Goal: Complete application form: Complete application form

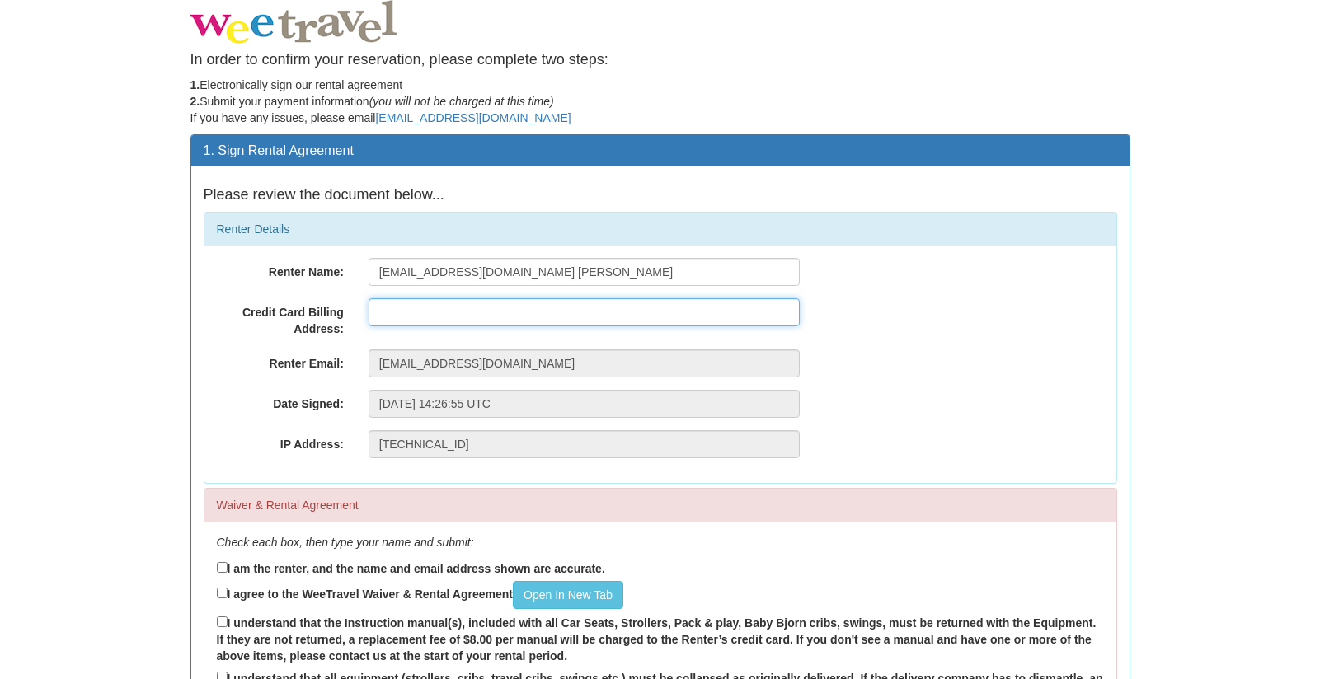
click at [500, 308] on input "text" at bounding box center [583, 312] width 431 height 28
click at [590, 311] on input "[STREET_ADDRESS][PERSON_NAME][PERSON_NAME]" at bounding box center [583, 312] width 431 height 28
type input "[STREET_ADDRESS][PERSON_NAME][PERSON_NAME]"
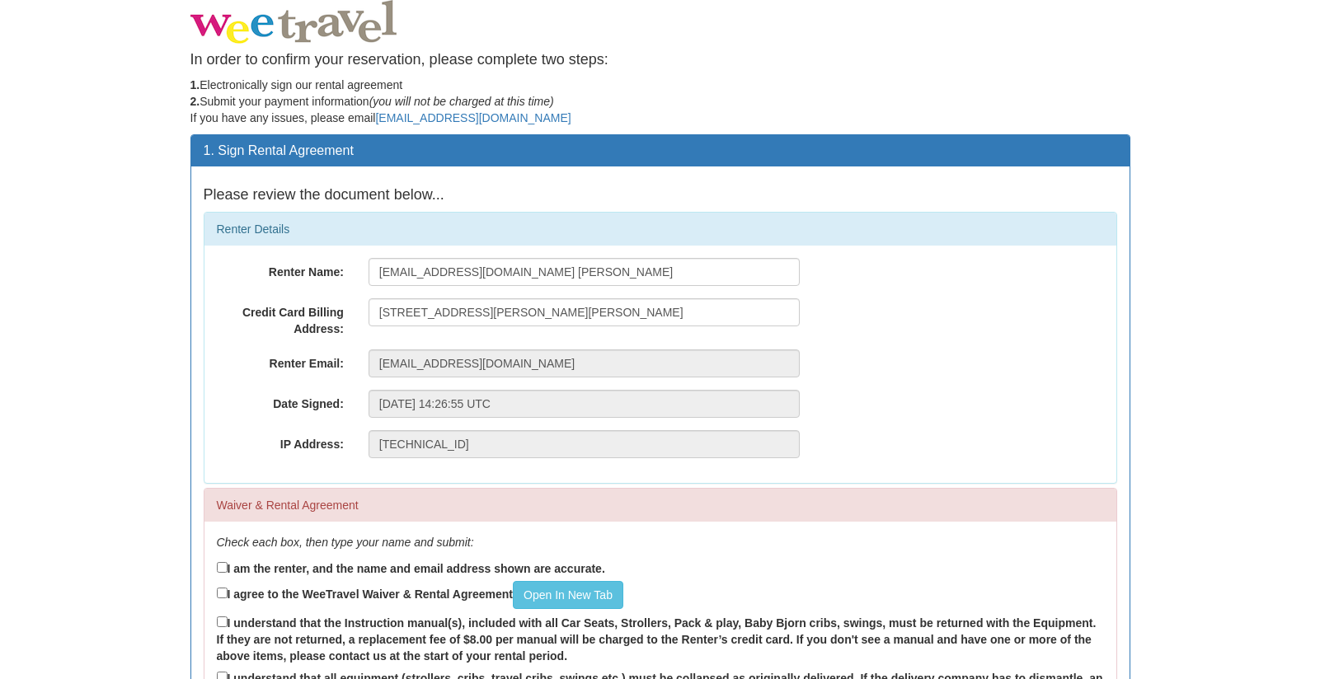
click at [678, 340] on div "Renter Name: [EMAIL_ADDRESS][DOMAIN_NAME] [PERSON_NAME] Credit Card Billing Add…" at bounding box center [660, 364] width 912 height 237
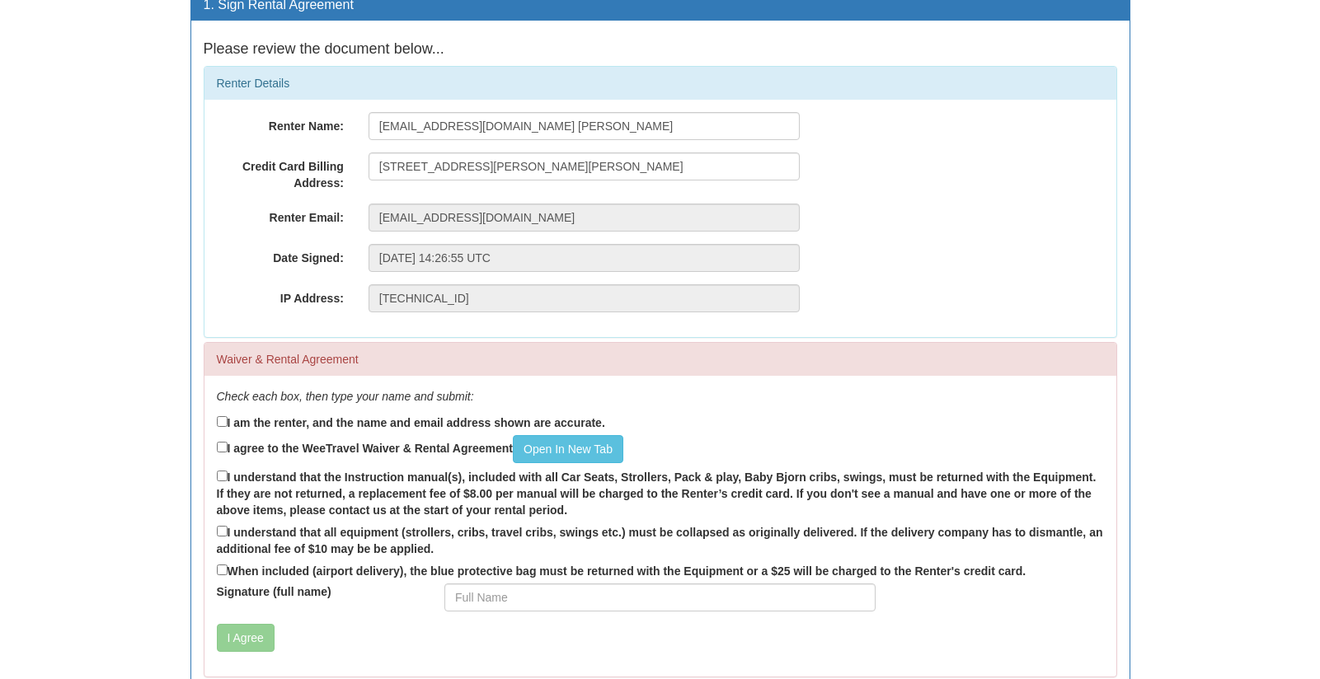
scroll to position [223, 0]
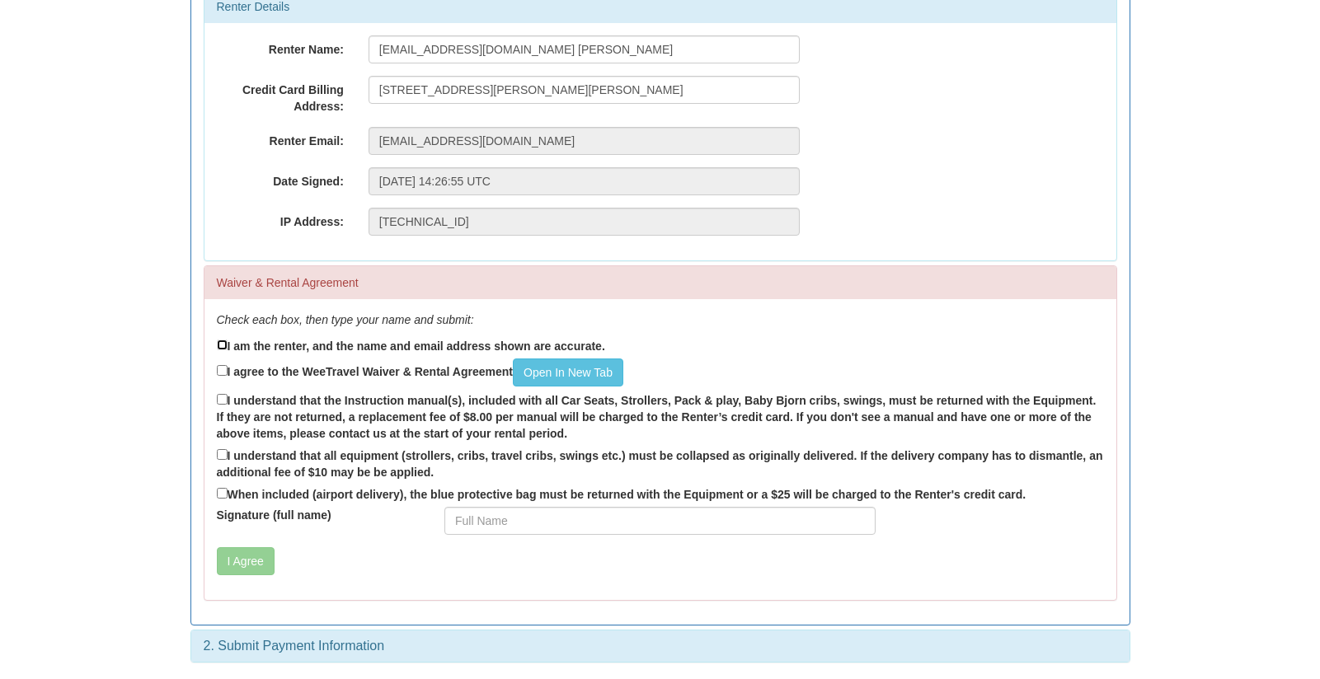
click at [223, 346] on input "I am the renter, and the name and email address shown are accurate." at bounding box center [222, 345] width 11 height 11
checkbox input "true"
click at [220, 367] on input "I agree to the WeeTravel Waiver & Rental Agreement Open In [GEOGRAPHIC_DATA]" at bounding box center [222, 370] width 11 height 11
checkbox input "true"
click at [557, 372] on link "Open In New Tab" at bounding box center [568, 373] width 110 height 28
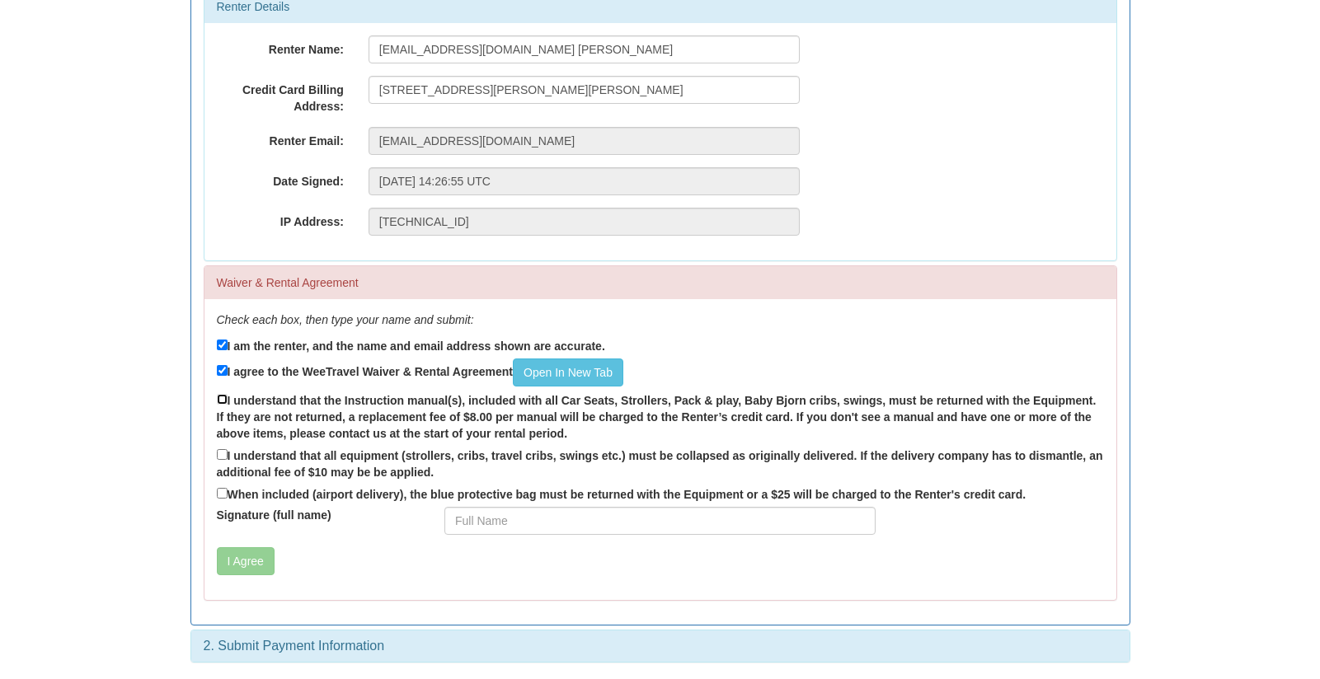
click at [221, 399] on input "I understand that the Instruction manual(s), included with all Car Seats, Strol…" at bounding box center [222, 399] width 11 height 11
checkbox input "true"
drag, startPoint x: 219, startPoint y: 454, endPoint x: 231, endPoint y: 489, distance: 36.5
click at [219, 454] on input "I understand that all equipment (strollers, cribs, travel cribs, swings etc.) m…" at bounding box center [222, 454] width 11 height 11
checkbox input "true"
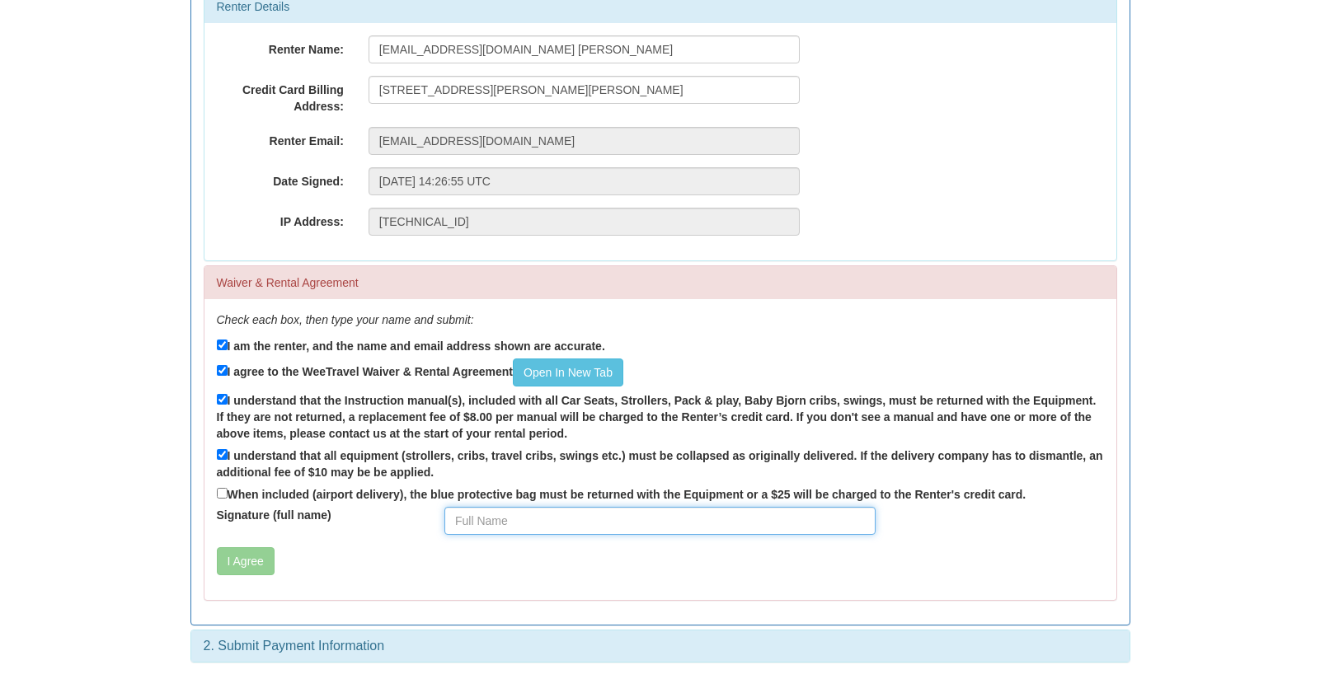
click at [503, 527] on input "Signature (full name)" at bounding box center [659, 521] width 431 height 28
type input "[PERSON_NAME]"
click at [337, 554] on div "I Agree" at bounding box center [584, 561] width 760 height 28
click at [218, 486] on label "When included (airport delivery), the blue protective bag must be returned with…" at bounding box center [621, 494] width 809 height 18
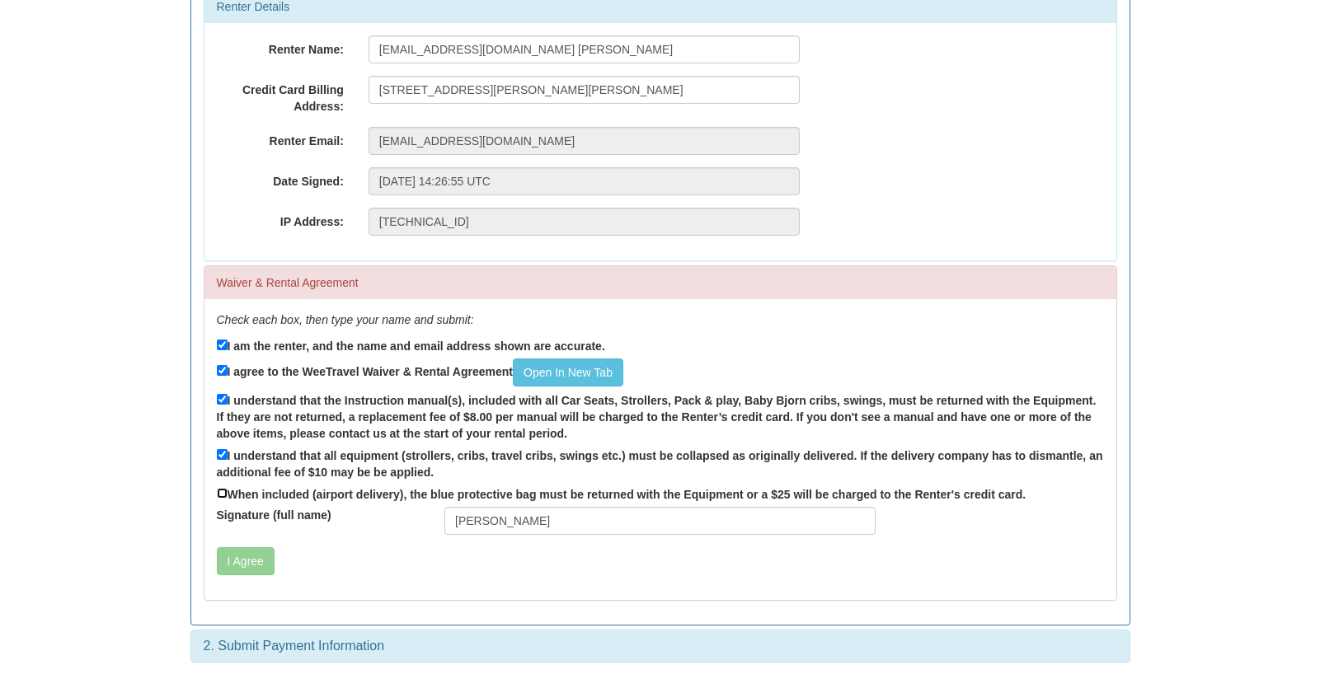
click at [218, 488] on input "When included (airport delivery), the blue protective bag must be returned with…" at bounding box center [222, 493] width 11 height 11
checkbox input "true"
click at [237, 563] on button "I Agree" at bounding box center [246, 561] width 58 height 28
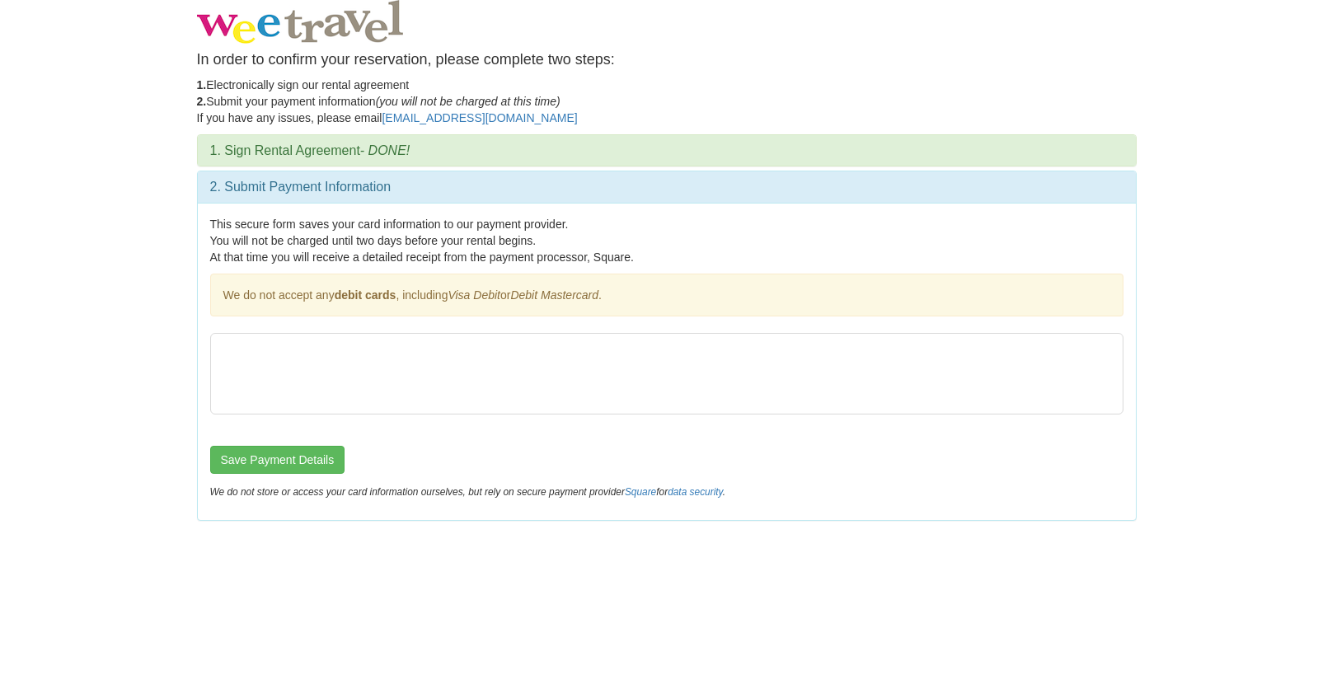
scroll to position [0, 0]
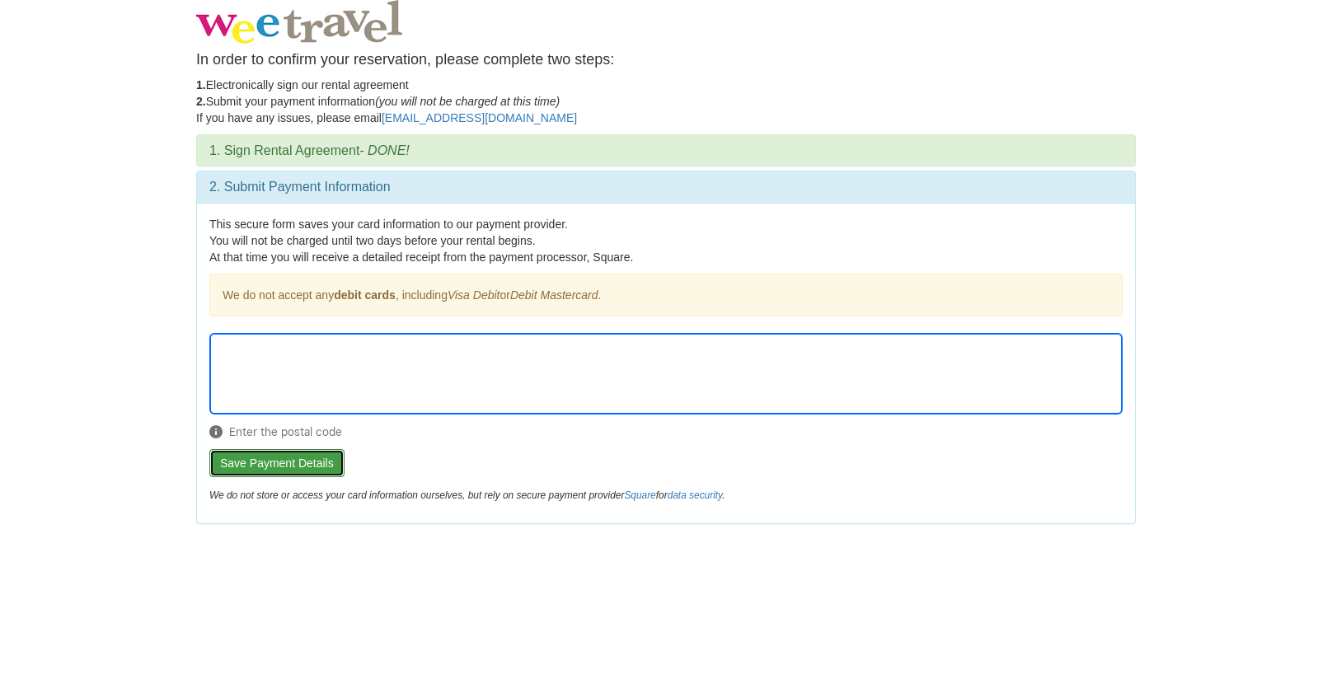
click at [242, 467] on button "Save Payment Details" at bounding box center [276, 463] width 135 height 28
